Goal: Navigation & Orientation: Understand site structure

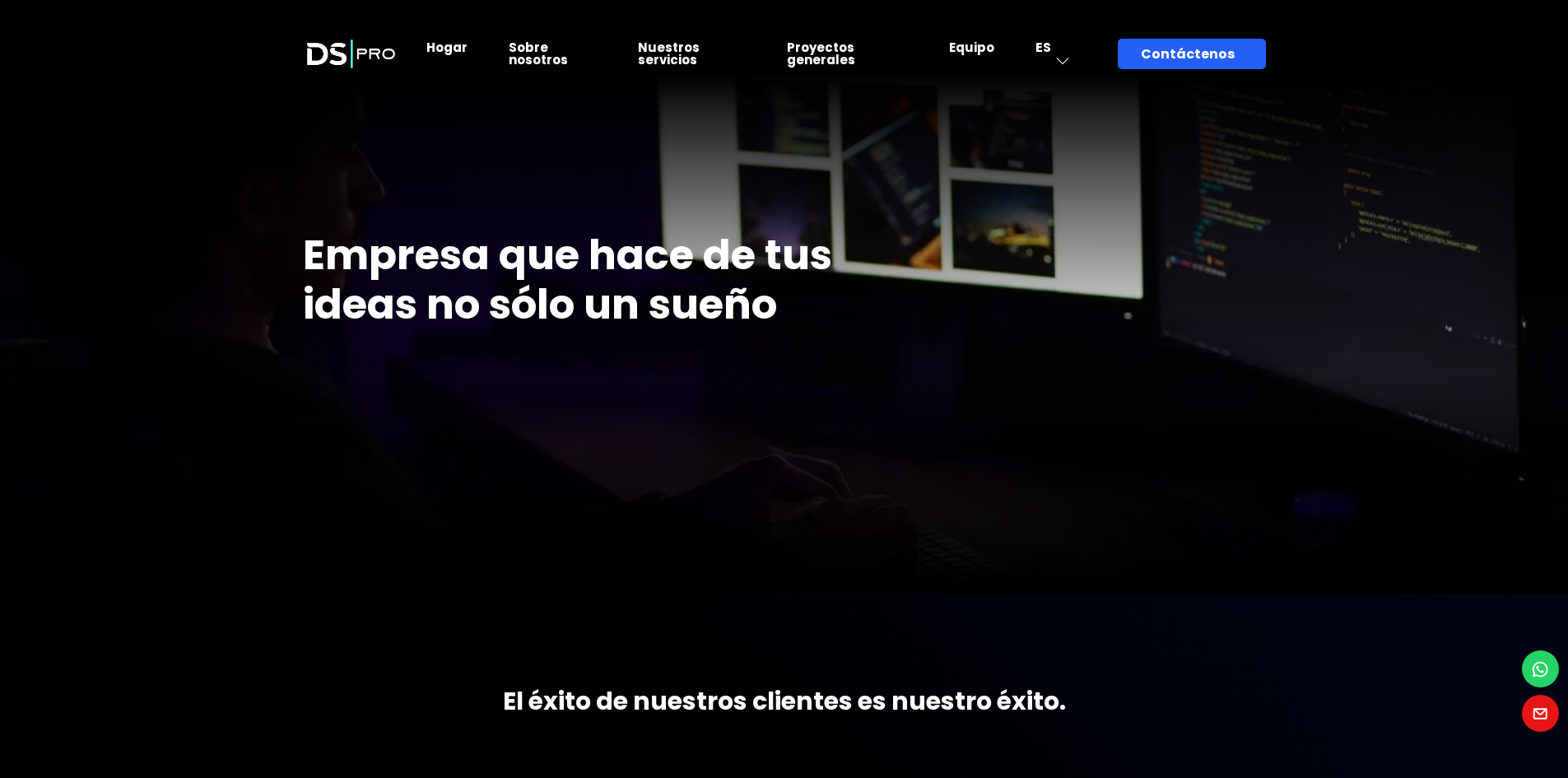
click at [982, 50] on font "Equipo" at bounding box center [972, 47] width 45 height 17
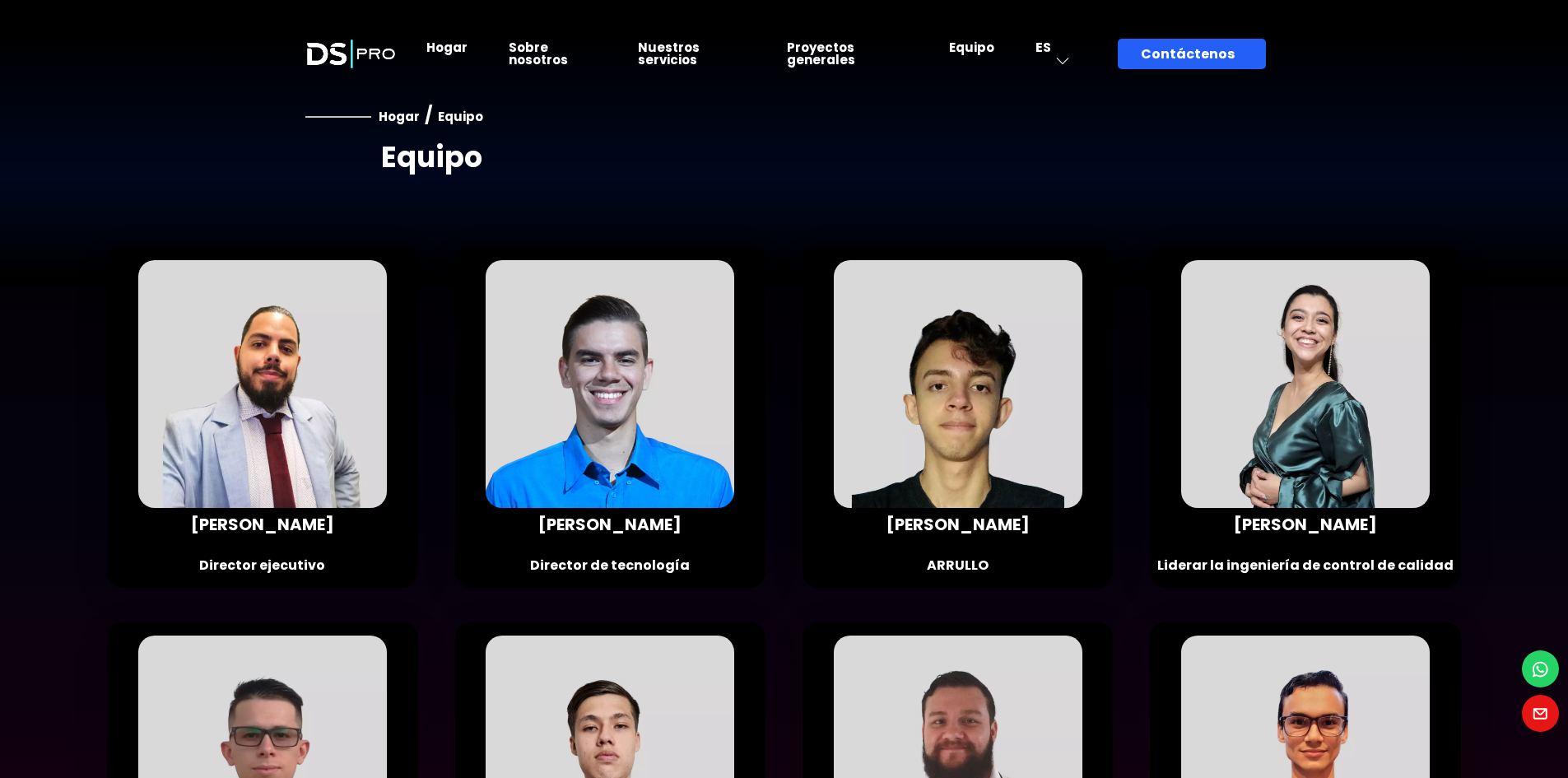
click at [664, 55] on font "Nuestros servicios" at bounding box center [669, 53] width 62 height 29
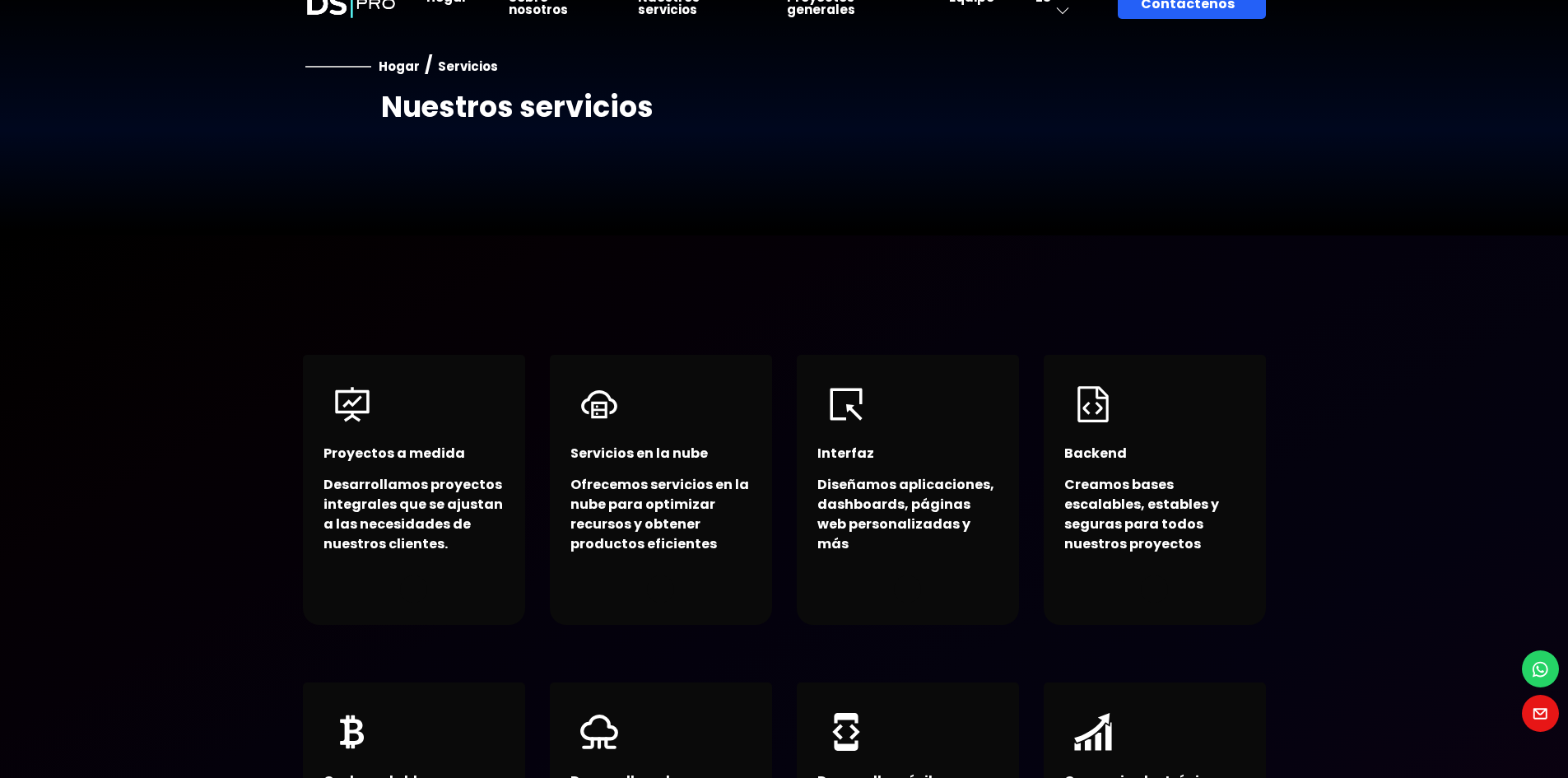
scroll to position [165, 0]
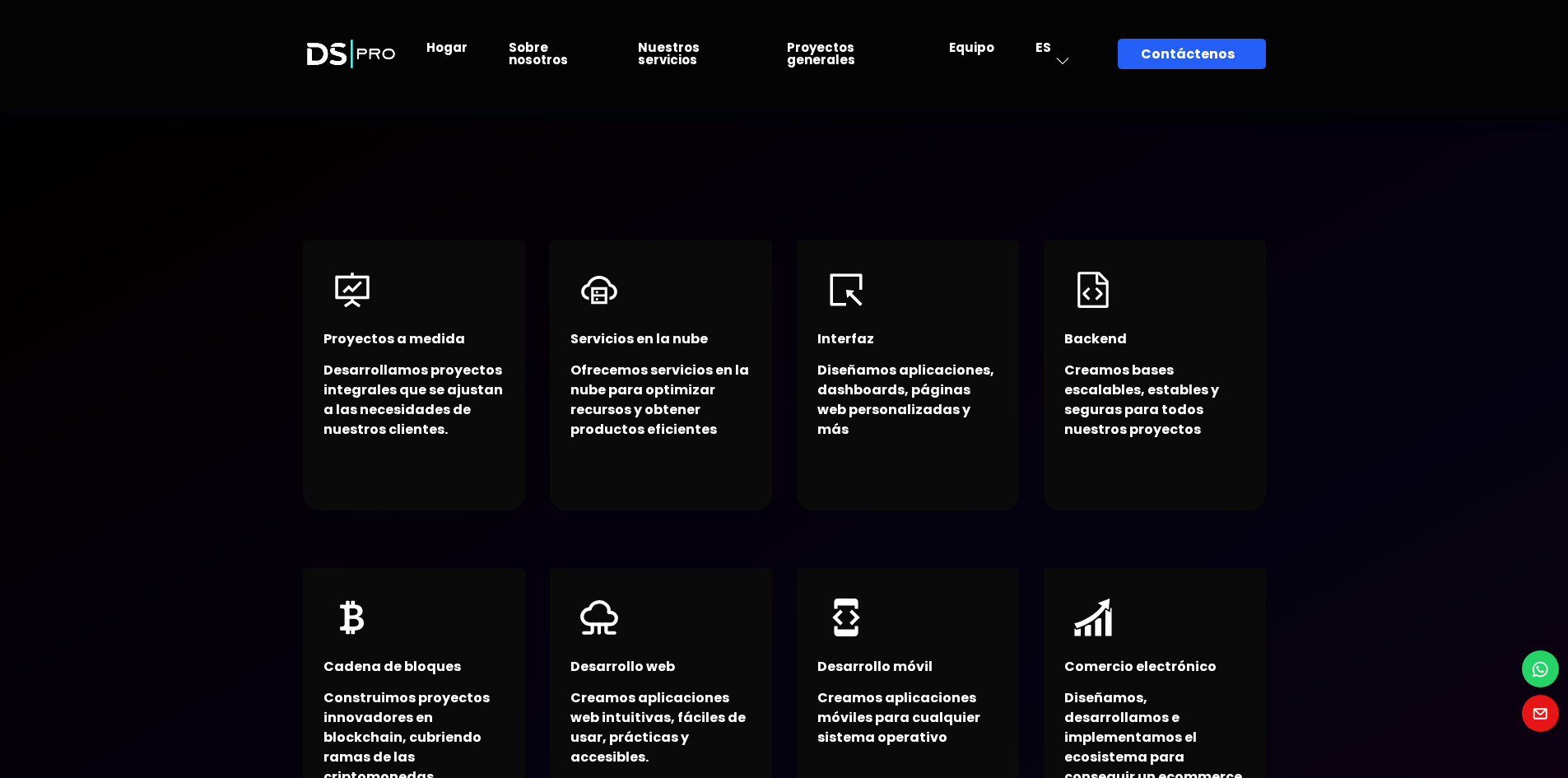
click at [528, 51] on font "Sobre nosotros" at bounding box center [538, 53] width 59 height 29
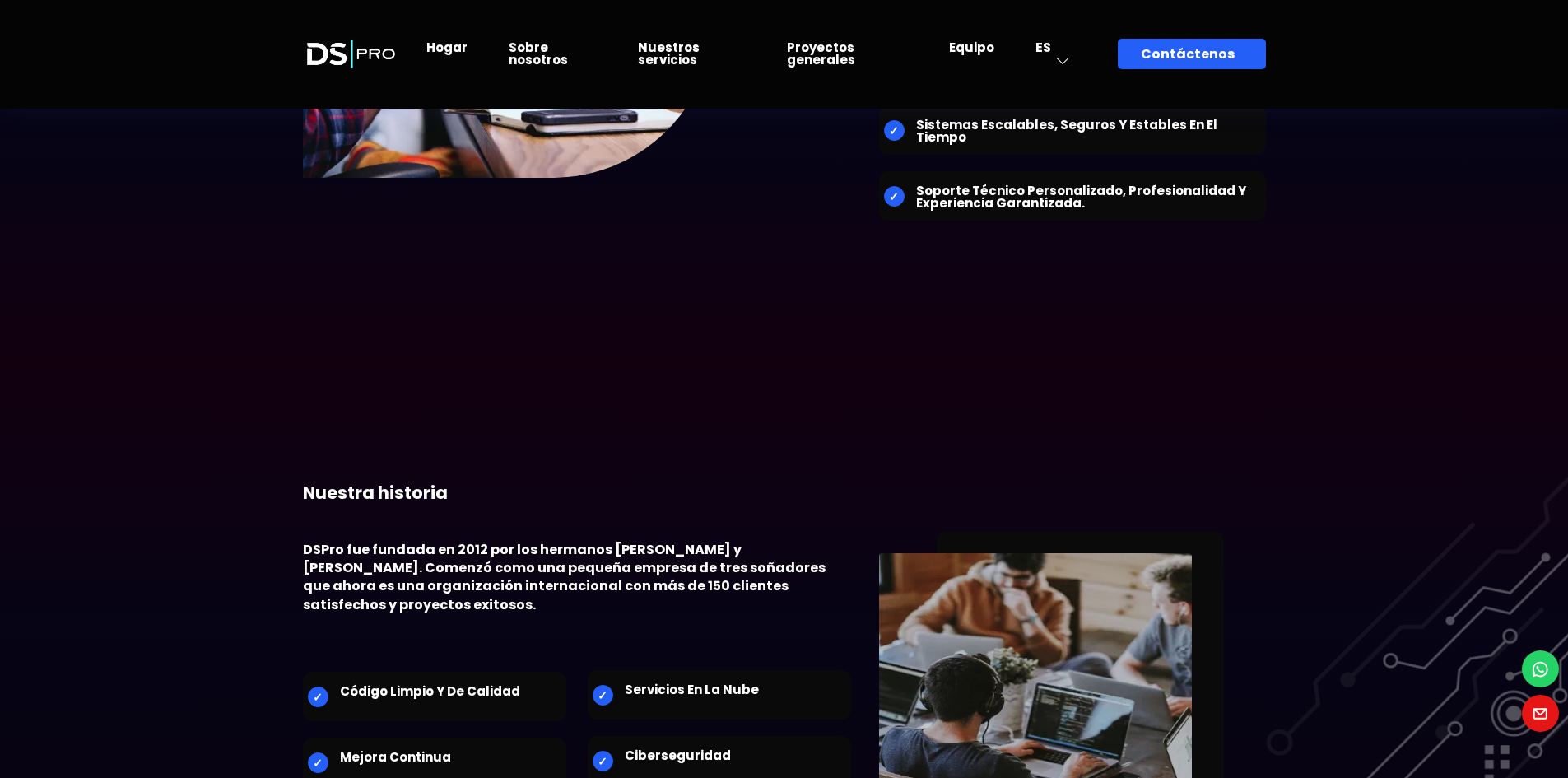
scroll to position [494, 0]
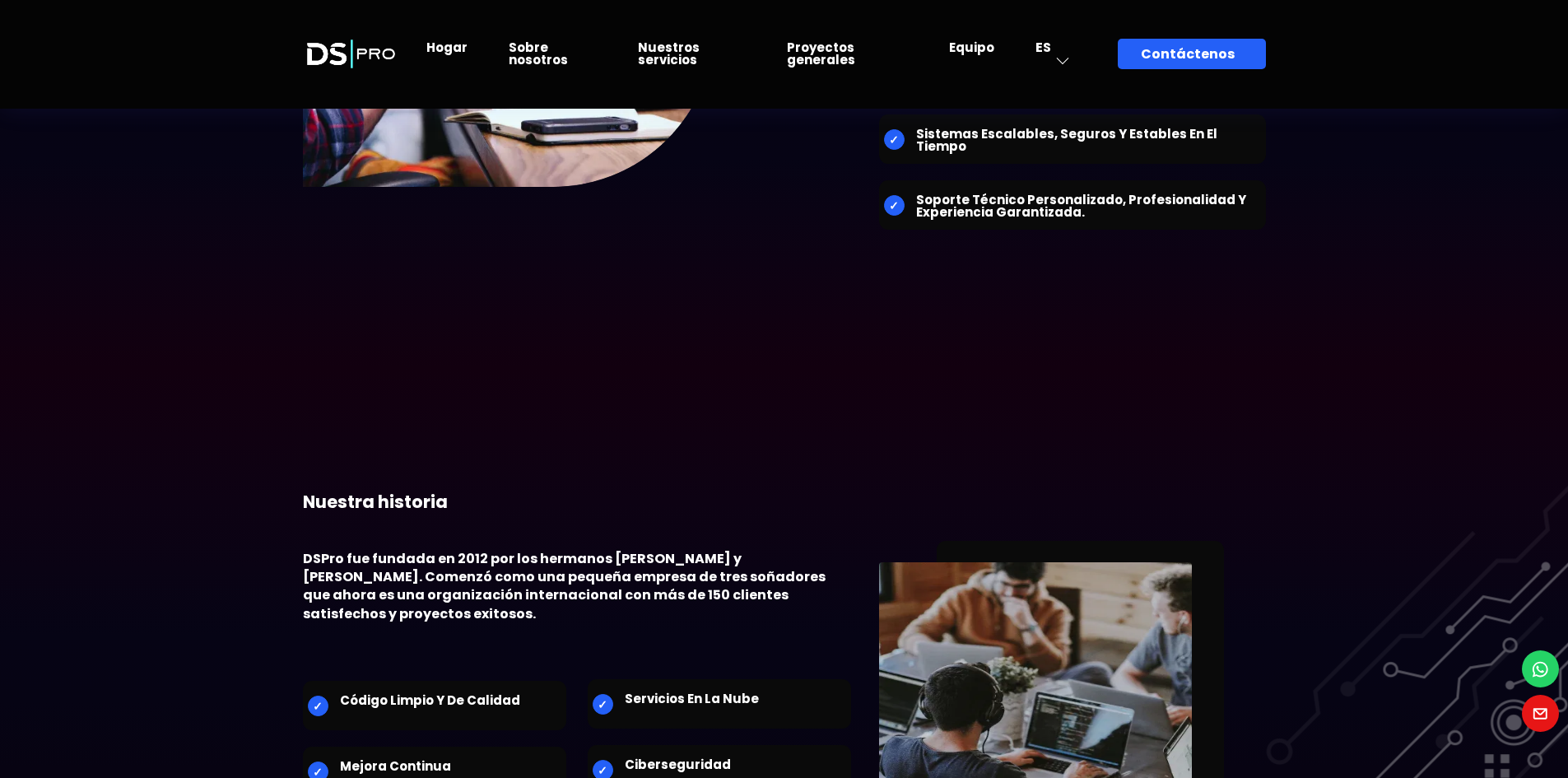
click at [658, 54] on font "Nuestros servicios" at bounding box center [669, 53] width 62 height 29
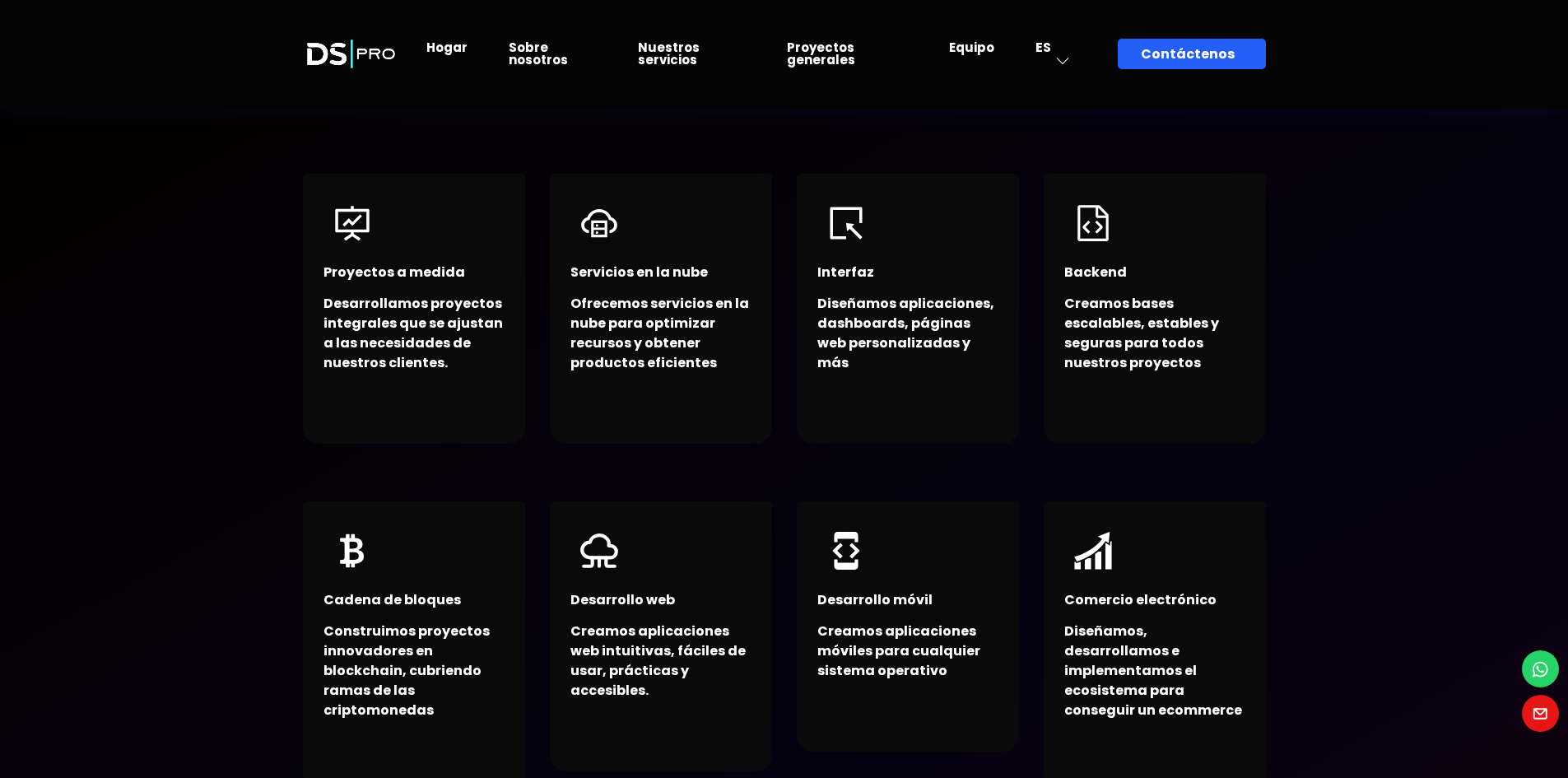
scroll to position [247, 0]
